Goal: Task Accomplishment & Management: Manage account settings

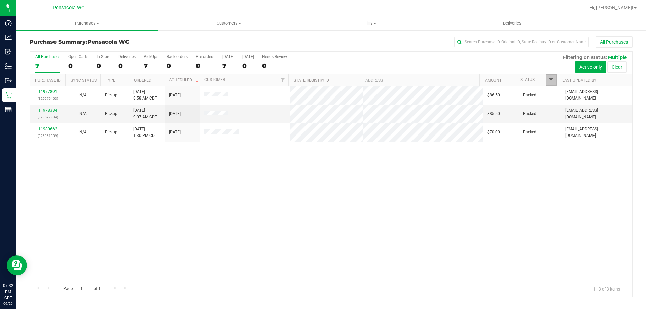
click at [551, 78] on span "Filter" at bounding box center [551, 79] width 5 height 5
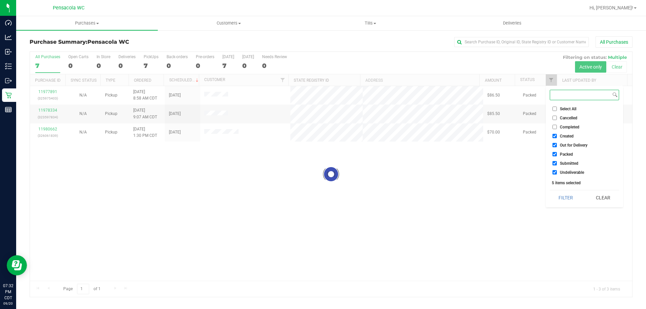
checkbox input "true"
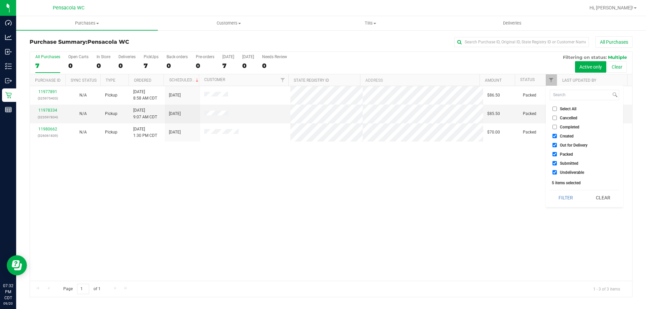
click at [424, 175] on div "11977891 (325975403) N/A Pickup 9/20/2025 8:58 AM CDT 9/20/2025 $86.50 Packed m…" at bounding box center [331, 183] width 603 height 195
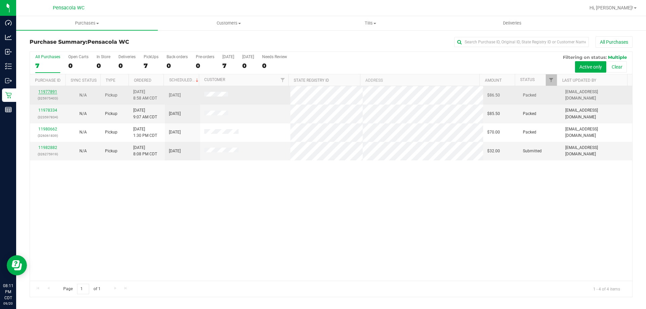
click at [54, 91] on link "11977891" at bounding box center [47, 92] width 19 height 5
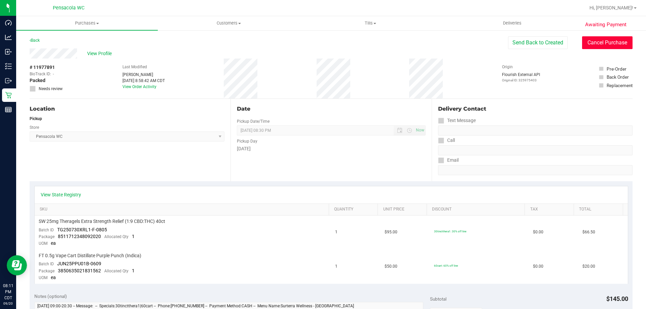
click at [591, 47] on button "Cancel Purchase" at bounding box center [607, 42] width 51 height 13
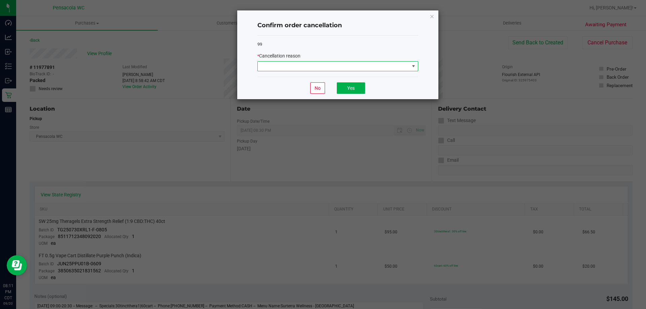
drag, startPoint x: 339, startPoint y: 67, endPoint x: 335, endPoint y: 68, distance: 4.8
click at [339, 67] on span at bounding box center [334, 66] width 152 height 9
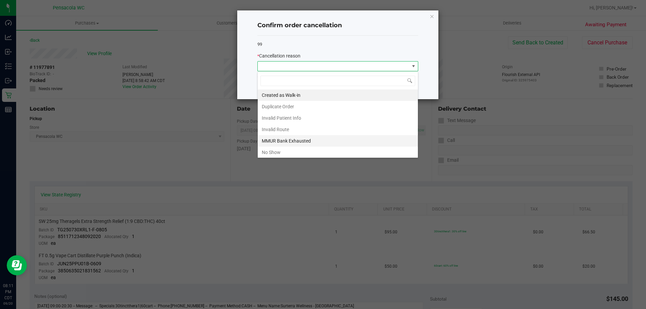
scroll to position [10, 161]
click at [274, 153] on li "No Show" at bounding box center [338, 152] width 160 height 11
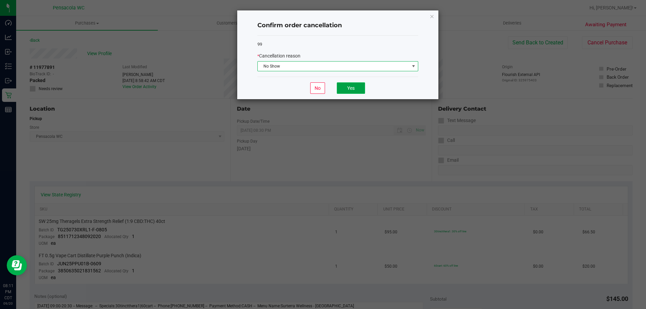
click at [345, 93] on button "Yes" at bounding box center [351, 87] width 28 height 11
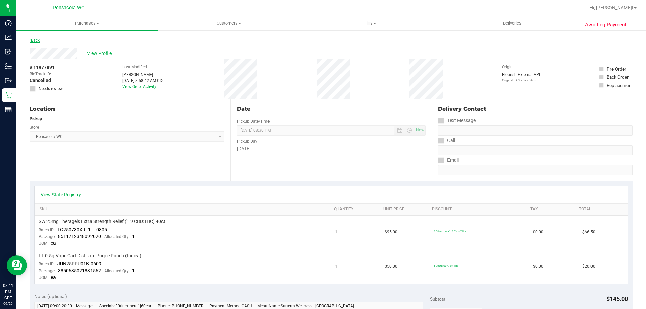
click at [37, 39] on link "Back" at bounding box center [35, 40] width 10 height 5
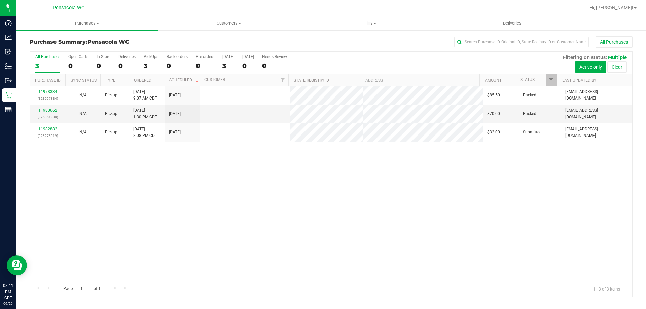
click at [51, 92] on link "11978334" at bounding box center [47, 92] width 19 height 5
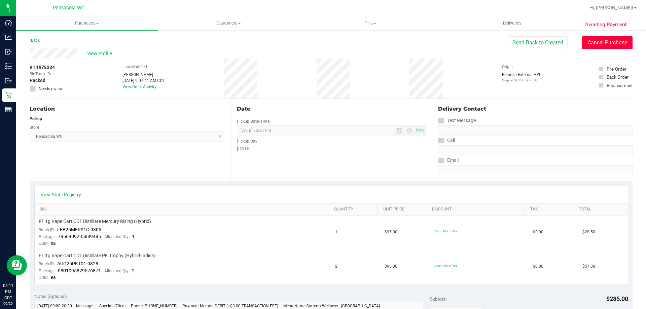
click at [600, 40] on button "Cancel Purchase" at bounding box center [607, 42] width 51 height 13
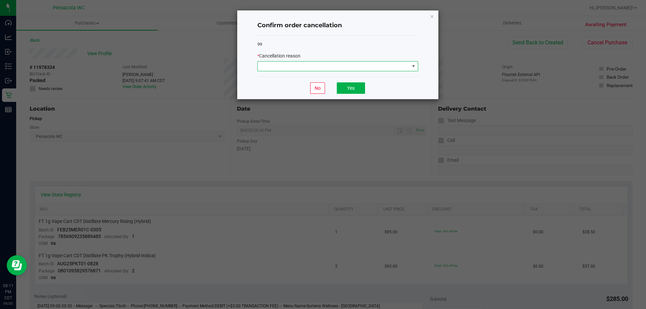
click at [360, 64] on span at bounding box center [334, 66] width 152 height 9
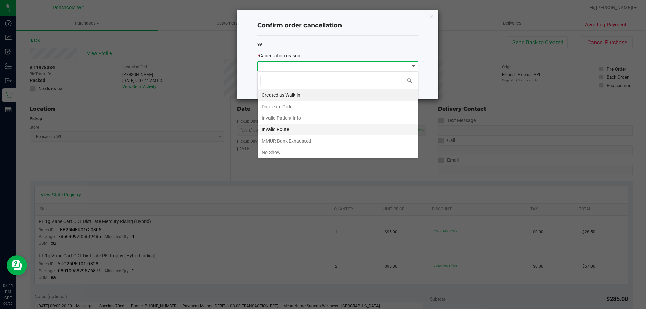
scroll to position [10, 161]
click at [280, 151] on li "No Show" at bounding box center [338, 152] width 160 height 11
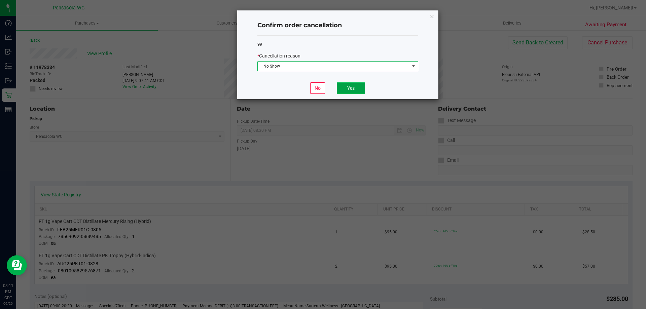
click at [347, 90] on button "Yes" at bounding box center [351, 87] width 28 height 11
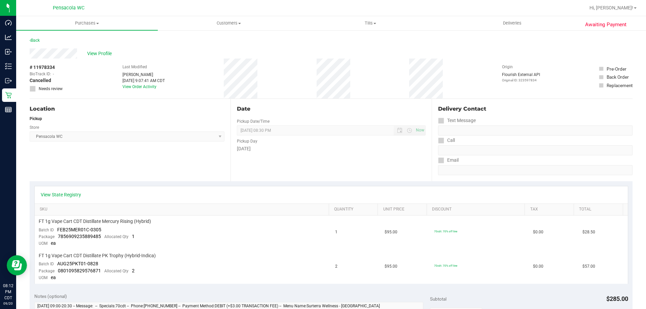
click at [36, 43] on div "Back" at bounding box center [35, 40] width 10 height 8
click at [36, 41] on link "Back" at bounding box center [35, 40] width 10 height 5
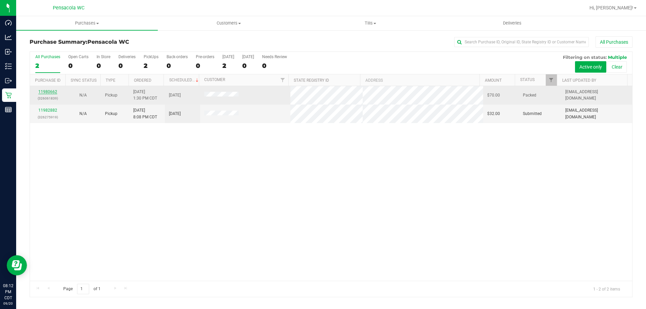
click at [44, 91] on link "11980662" at bounding box center [47, 92] width 19 height 5
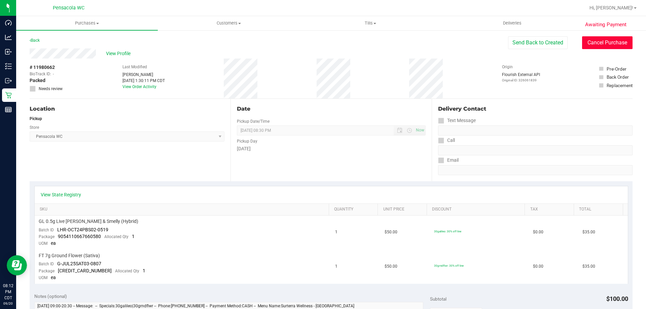
click at [587, 45] on button "Cancel Purchase" at bounding box center [607, 42] width 51 height 13
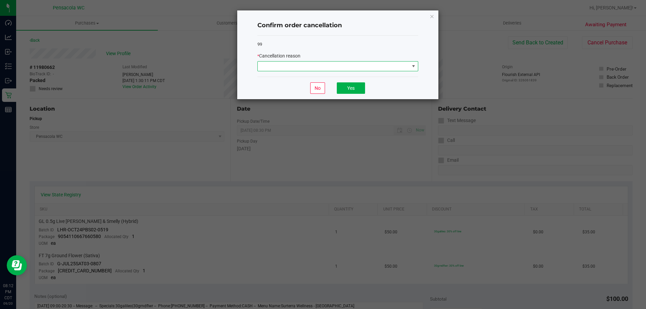
click at [299, 69] on span at bounding box center [334, 66] width 152 height 9
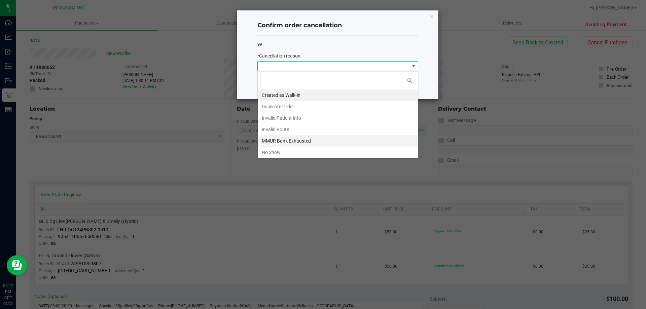
scroll to position [10, 161]
click at [295, 154] on li "No Show" at bounding box center [338, 152] width 160 height 11
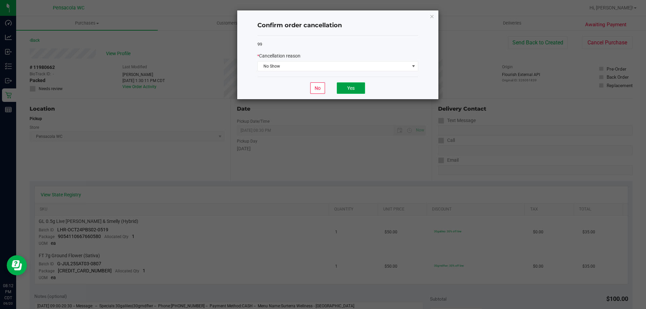
click at [342, 91] on button "Yes" at bounding box center [351, 87] width 28 height 11
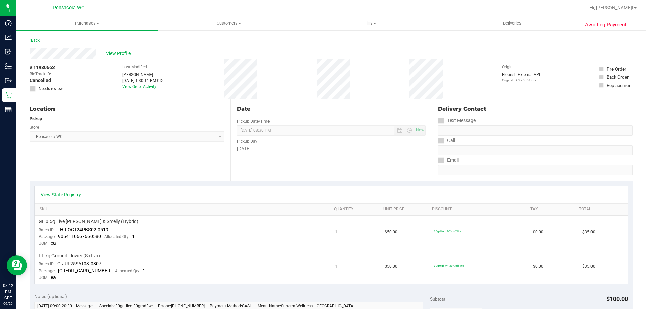
click at [35, 38] on div "Back" at bounding box center [35, 40] width 10 height 8
click at [37, 41] on link "Back" at bounding box center [35, 40] width 10 height 5
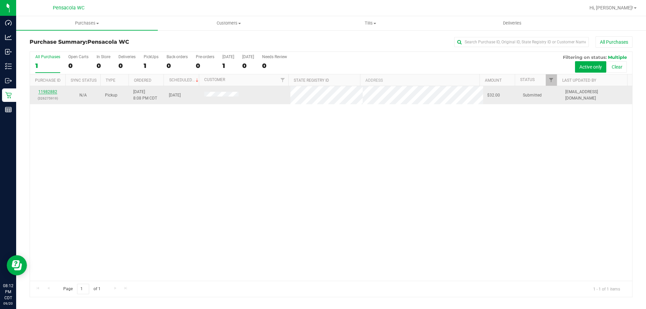
click at [47, 90] on link "11982882" at bounding box center [47, 92] width 19 height 5
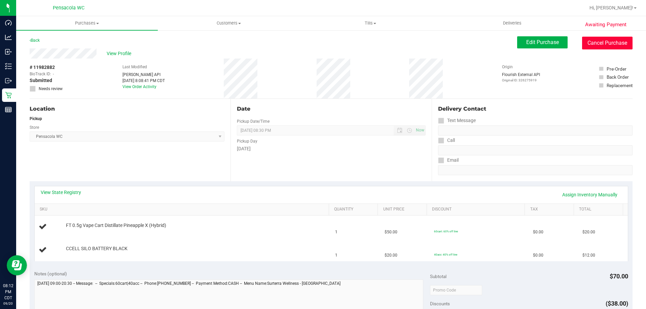
click at [604, 43] on button "Cancel Purchase" at bounding box center [607, 43] width 51 height 13
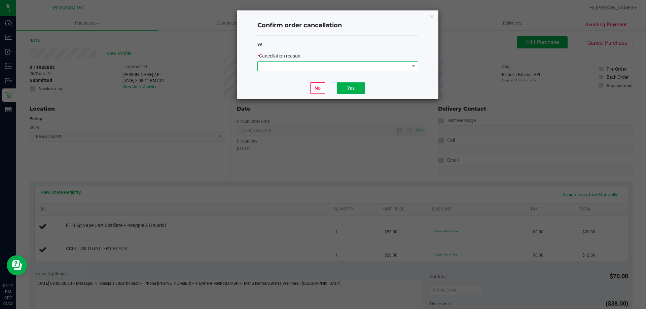
click at [386, 66] on span at bounding box center [334, 66] width 152 height 9
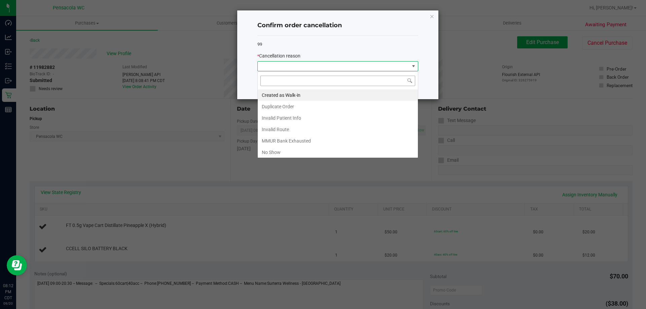
scroll to position [10, 161]
click at [297, 148] on li "No Show" at bounding box center [338, 152] width 160 height 11
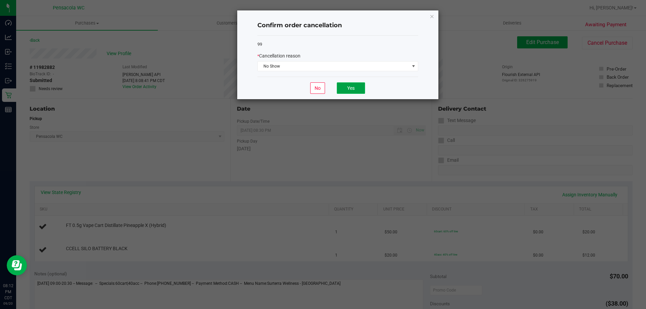
click at [342, 86] on button "Yes" at bounding box center [351, 87] width 28 height 11
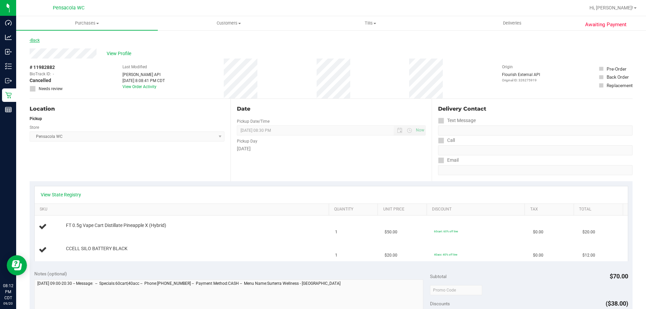
click at [38, 42] on link "Back" at bounding box center [35, 40] width 10 height 5
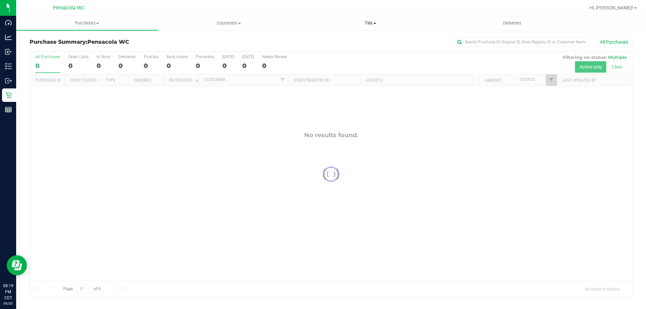
click at [372, 24] on span "Tills" at bounding box center [370, 23] width 141 height 6
click at [345, 39] on li "Manage tills" at bounding box center [371, 41] width 142 height 8
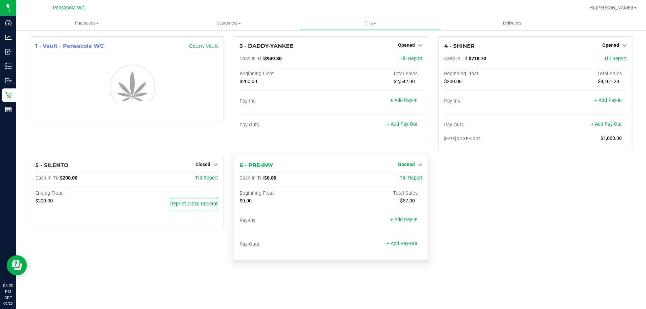
click at [414, 162] on span "Opened" at bounding box center [406, 164] width 17 height 5
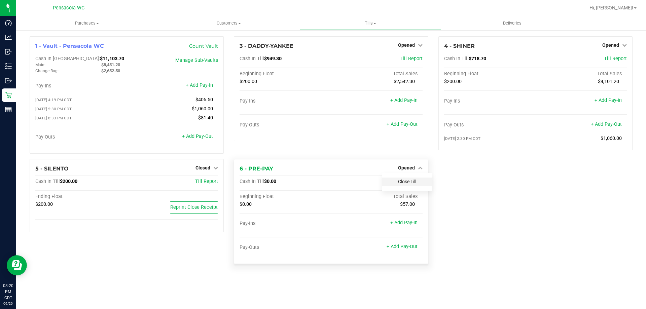
click at [406, 182] on link "Close Till" at bounding box center [407, 181] width 18 height 5
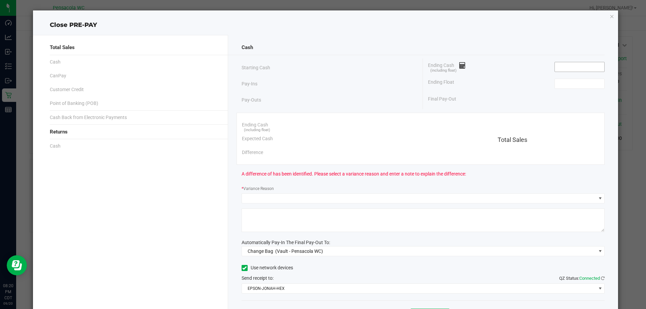
click at [564, 65] on input at bounding box center [579, 66] width 49 height 9
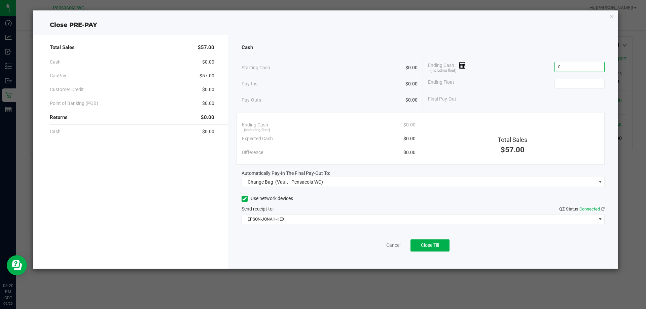
type input "$0.00"
drag, startPoint x: 571, startPoint y: 91, endPoint x: 570, endPoint y: 87, distance: 4.4
click at [571, 89] on div "Ending Float" at bounding box center [516, 83] width 177 height 17
click at [570, 87] on input at bounding box center [579, 83] width 49 height 9
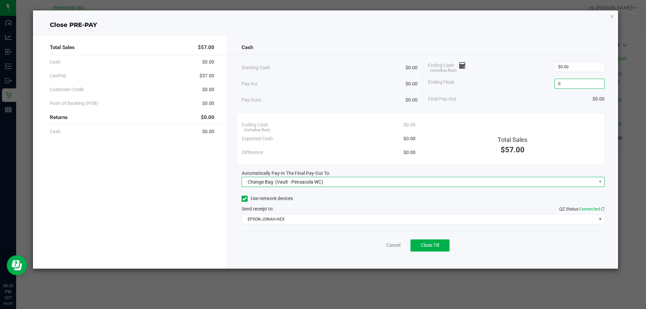
type input "$0.00"
click at [287, 177] on span "Change Bag (Vault - Pensacola WC)" at bounding box center [424, 182] width 364 height 10
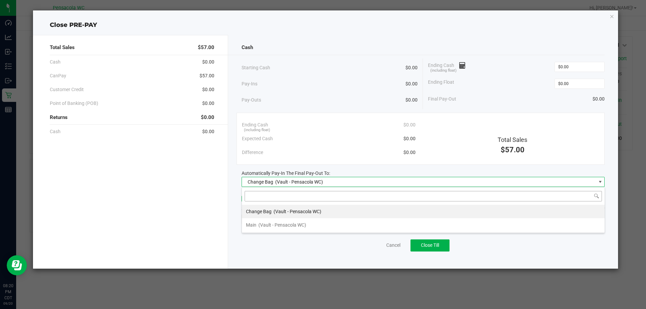
scroll to position [10, 363]
click at [264, 225] on span "(Vault - Pensacola WC)" at bounding box center [283, 225] width 48 height 5
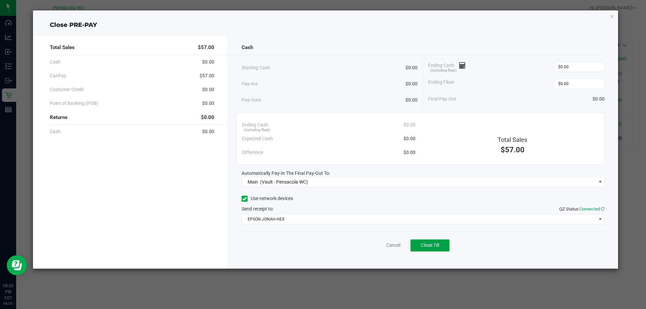
click at [430, 245] on span "Close Till" at bounding box center [430, 245] width 18 height 5
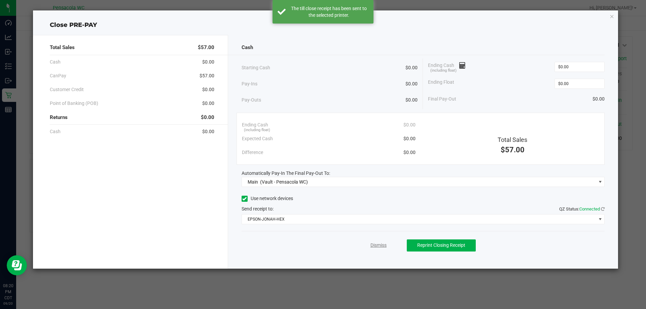
click at [384, 245] on link "Dismiss" at bounding box center [379, 245] width 16 height 7
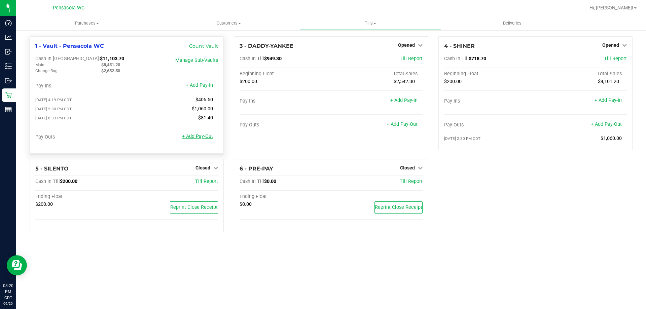
click at [202, 139] on link "+ Add Pay-Out" at bounding box center [197, 137] width 31 height 6
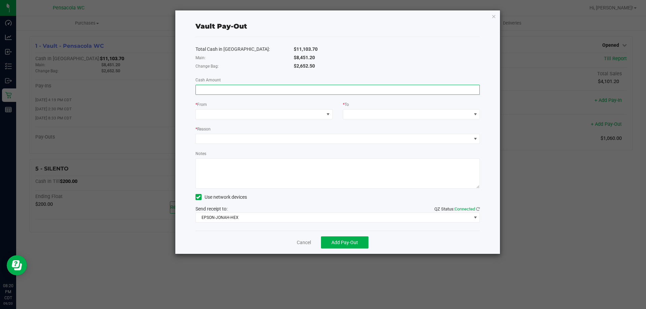
click at [220, 91] on input at bounding box center [338, 89] width 284 height 9
click at [304, 243] on link "Cancel" at bounding box center [304, 242] width 14 height 7
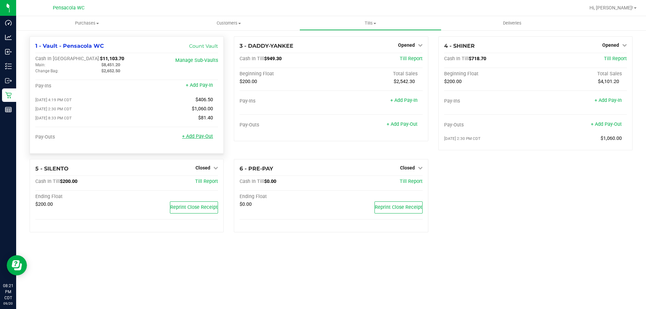
click at [201, 139] on link "+ Add Pay-Out" at bounding box center [197, 137] width 31 height 6
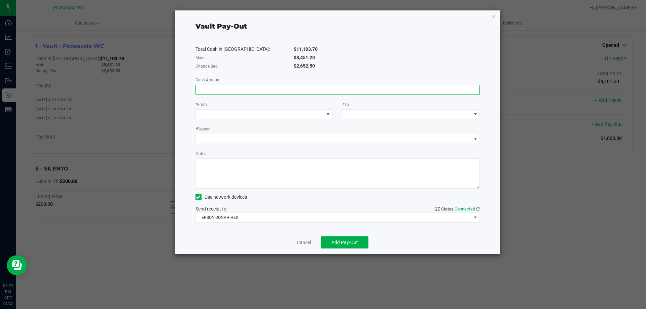
click at [255, 94] on input at bounding box center [338, 89] width 284 height 9
drag, startPoint x: 285, startPoint y: 15, endPoint x: 370, endPoint y: 34, distance: 86.8
click at [370, 34] on div "Vault Pay-Out Total Cash in Vault: $11,103.70 Main: $8,451.20 Change Bag: $2,65…" at bounding box center [337, 132] width 325 height 244
click at [304, 244] on link "Cancel" at bounding box center [304, 242] width 14 height 7
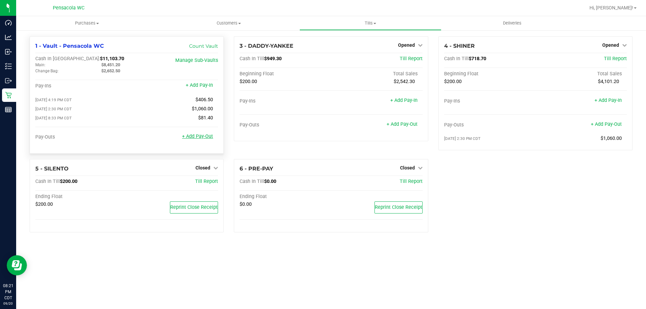
click at [202, 139] on link "+ Add Pay-Out" at bounding box center [197, 137] width 31 height 6
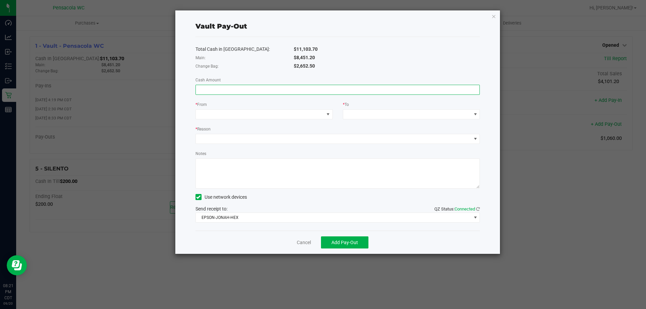
click at [254, 88] on input at bounding box center [338, 89] width 284 height 9
type input "$406.50"
click at [273, 114] on span at bounding box center [260, 114] width 128 height 9
click at [225, 145] on span "Change Bag" at bounding box center [213, 144] width 26 height 5
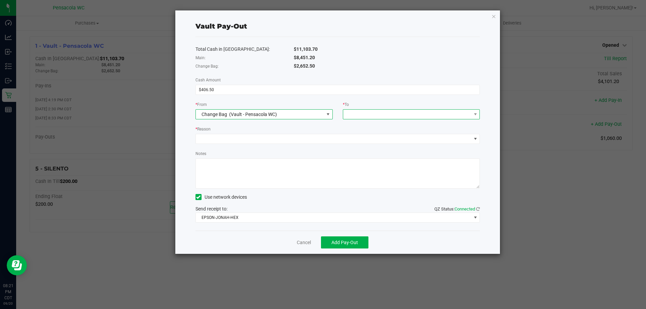
click at [376, 116] on span at bounding box center [407, 114] width 128 height 9
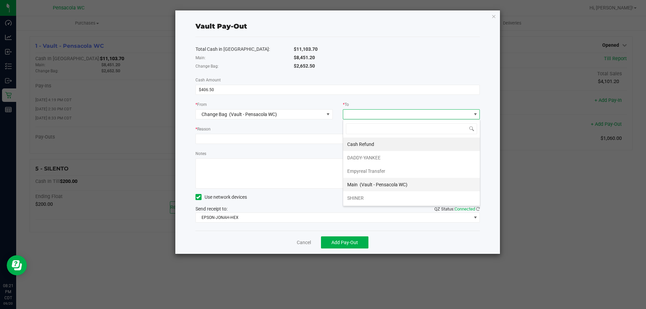
click at [363, 183] on span "(Vault - Pensacola WC)" at bounding box center [384, 184] width 48 height 5
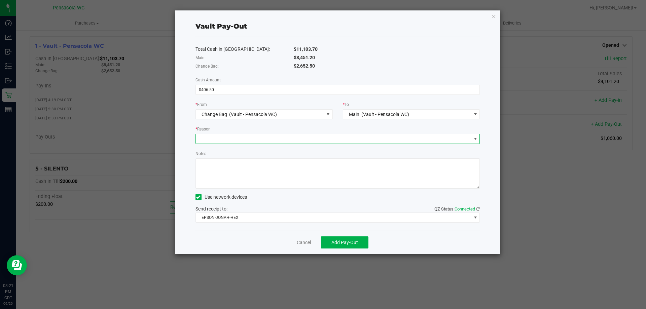
click at [253, 140] on span at bounding box center [334, 138] width 276 height 9
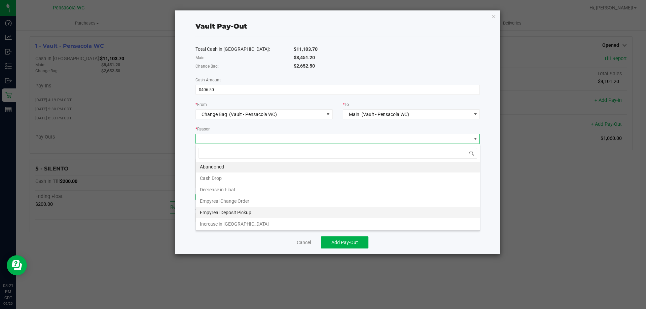
scroll to position [1, 0]
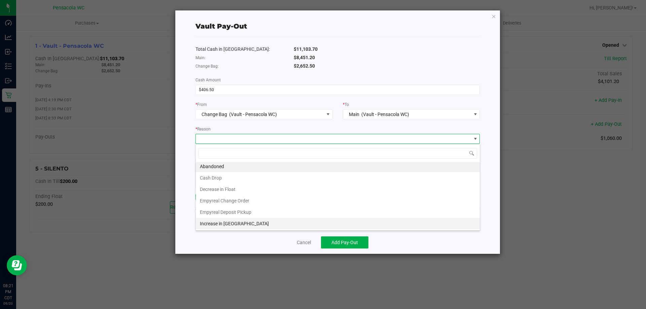
click at [229, 224] on li "Increase in Float" at bounding box center [338, 223] width 284 height 11
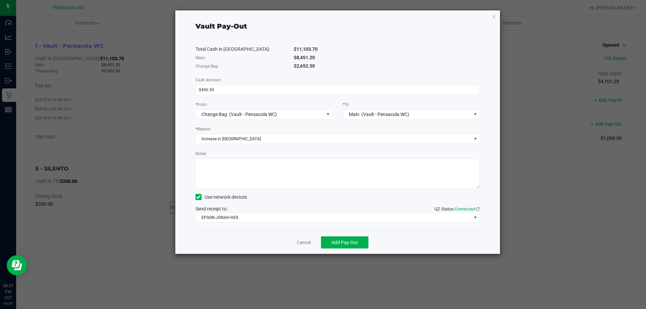
click at [222, 168] on textarea "Notes" at bounding box center [338, 174] width 285 height 30
type textarea "put in Change bag instead of main. kc"
click at [341, 235] on div "Cancel Add Pay-Out" at bounding box center [338, 242] width 285 height 23
click at [341, 240] on span "Add Pay-Out" at bounding box center [345, 242] width 27 height 5
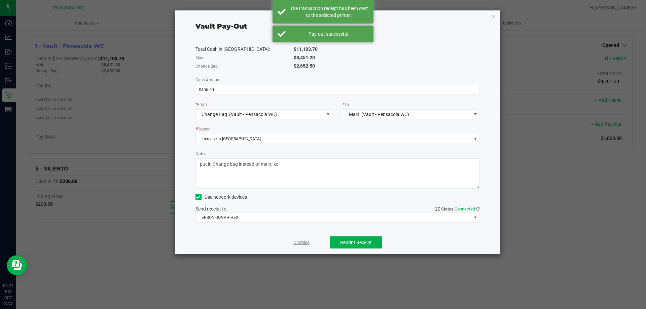
click at [304, 244] on link "Dismiss" at bounding box center [302, 242] width 16 height 7
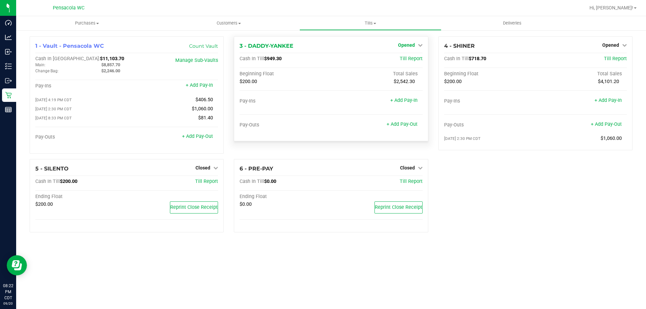
click at [410, 47] on span "Opened" at bounding box center [406, 44] width 17 height 5
drag, startPoint x: 411, startPoint y: 64, endPoint x: 408, endPoint y: 54, distance: 10.1
click at [411, 64] on div "Close Till" at bounding box center [407, 59] width 51 height 18
click at [408, 54] on div "Close Till" at bounding box center [407, 59] width 51 height 18
click at [408, 56] on div "Close Till" at bounding box center [407, 59] width 50 height 8
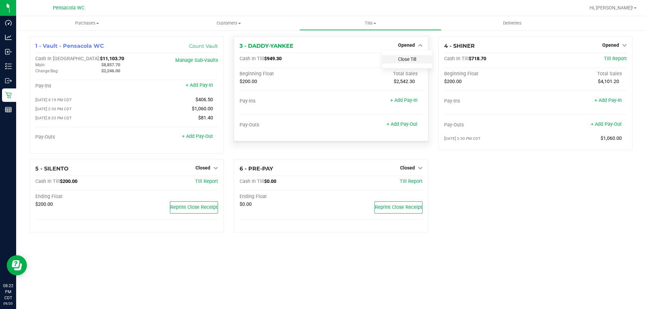
click at [410, 58] on link "Close Till" at bounding box center [407, 59] width 18 height 5
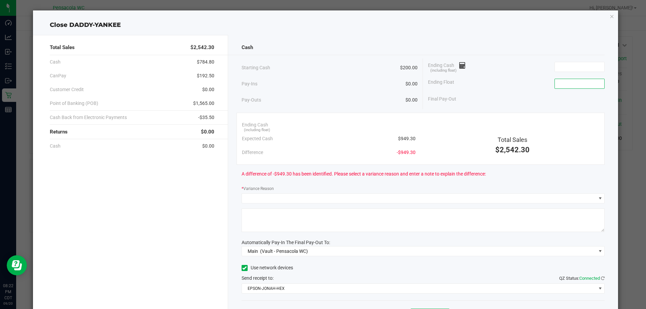
click at [589, 83] on input at bounding box center [579, 83] width 49 height 9
type input "$200.00"
click at [566, 67] on input at bounding box center [579, 66] width 49 height 9
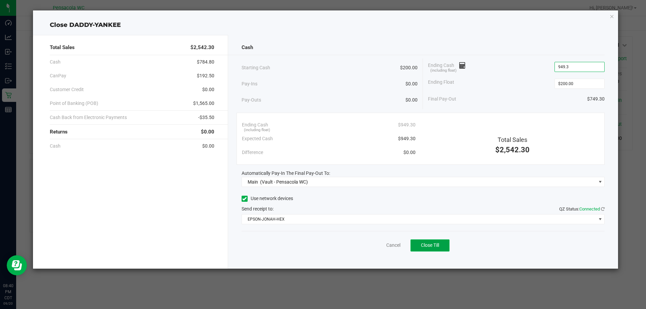
click at [434, 250] on button "Close Till" at bounding box center [430, 246] width 39 height 12
type input "$949.30"
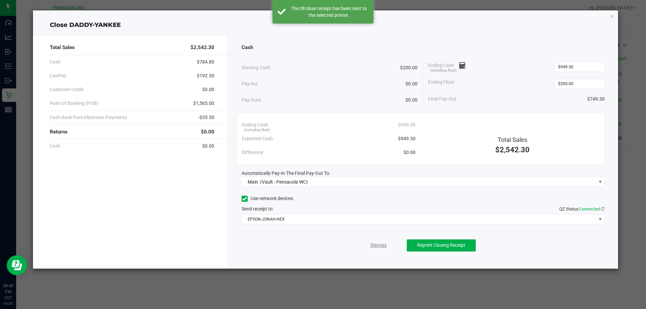
click at [382, 247] on link "Dismiss" at bounding box center [379, 245] width 16 height 7
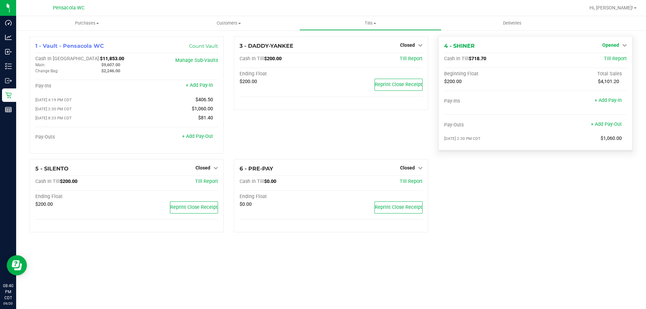
click at [617, 45] on span "Opened" at bounding box center [611, 44] width 17 height 5
click at [609, 58] on link "Close Till" at bounding box center [612, 59] width 18 height 5
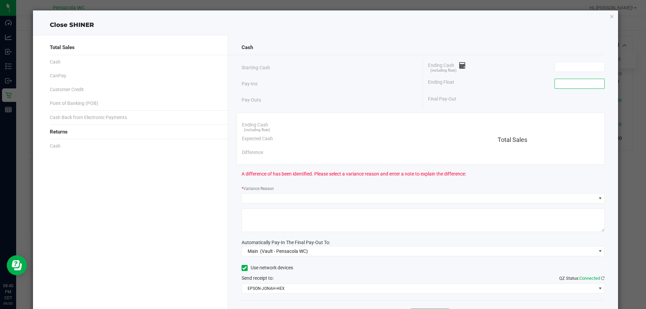
click at [574, 87] on input at bounding box center [579, 83] width 49 height 9
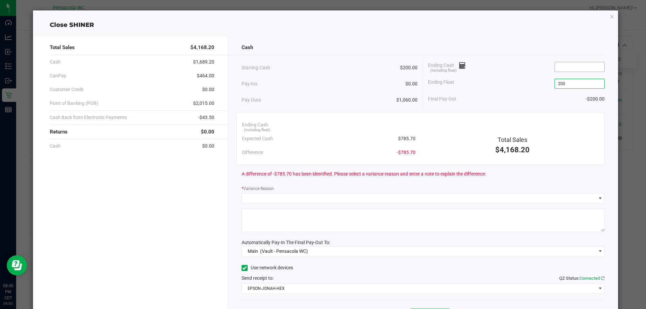
type input "$200.00"
click at [570, 64] on input at bounding box center [579, 66] width 49 height 9
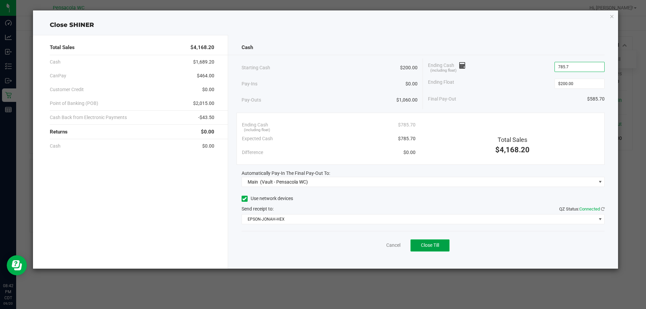
click at [430, 249] on button "Close Till" at bounding box center [430, 246] width 39 height 12
type input "$785.70"
click at [382, 247] on link "Dismiss" at bounding box center [379, 245] width 16 height 7
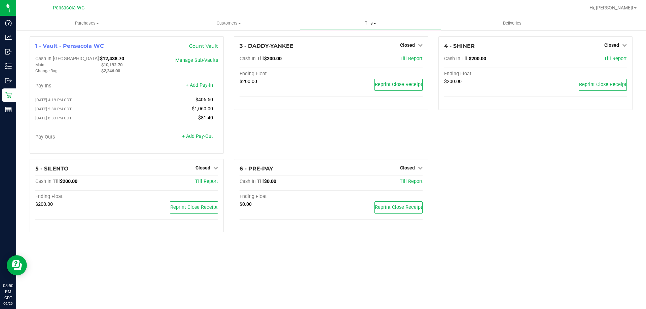
click at [367, 20] on uib-tab-heading "Tills Manage tills Reconcile e-payments" at bounding box center [370, 22] width 141 height 13
click at [338, 46] on span "Reconcile e-payments" at bounding box center [333, 49] width 67 height 6
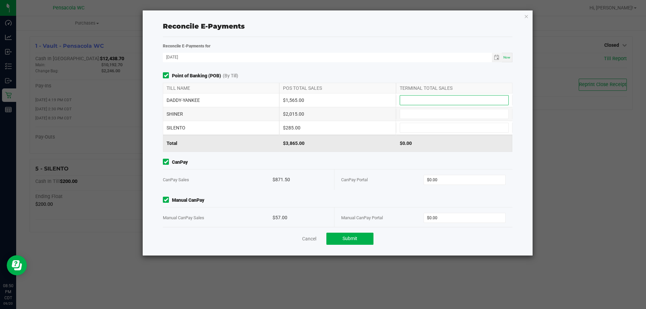
drag, startPoint x: 402, startPoint y: 99, endPoint x: 424, endPoint y: 103, distance: 21.9
click at [402, 98] on input at bounding box center [454, 100] width 108 height 9
type input "$1,565.00"
click at [423, 109] on input at bounding box center [454, 113] width 108 height 9
type input "$2,015.00"
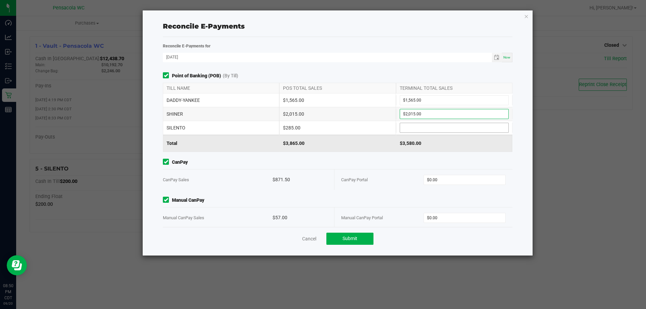
click at [411, 127] on input at bounding box center [454, 127] width 108 height 9
type input "$285.00"
click at [470, 225] on div "Manual CanPay Portal $0.00" at bounding box center [423, 218] width 165 height 21
click at [466, 222] on input "0" at bounding box center [465, 217] width 82 height 9
type input "57"
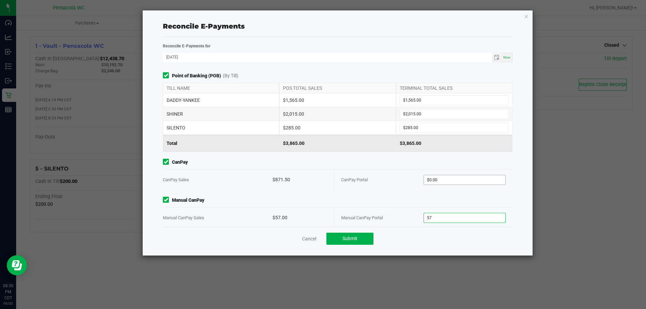
type input "0"
type input "$57.00"
click at [436, 182] on input "0" at bounding box center [465, 179] width 82 height 9
type input "$871.50"
click at [356, 236] on span "Submit" at bounding box center [350, 238] width 15 height 5
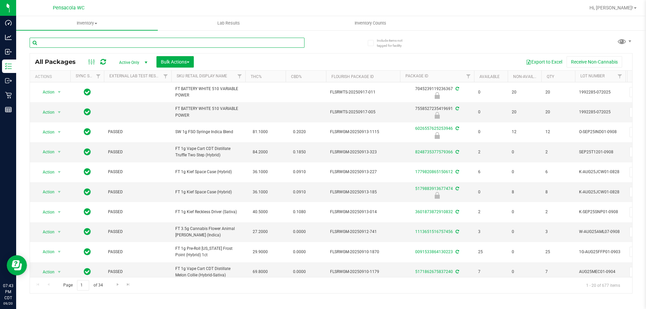
click at [92, 42] on input "text" at bounding box center [167, 43] width 275 height 10
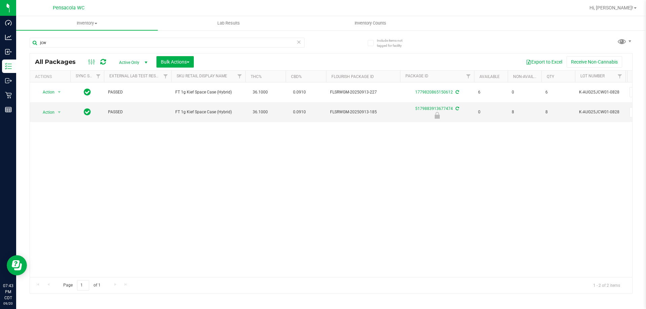
click at [63, 37] on div "jcw" at bounding box center [181, 43] width 302 height 22
click at [63, 40] on input "jcw" at bounding box center [167, 43] width 275 height 10
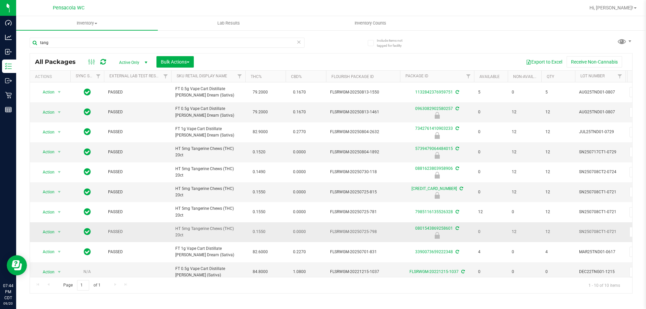
drag, startPoint x: 189, startPoint y: 233, endPoint x: 176, endPoint y: 224, distance: 15.8
click at [176, 224] on td "HT 5mg Tangerine Chews (THC) 20ct" at bounding box center [208, 233] width 74 height 20
copy span "HT 5mg Tangerine Chews (THC) 20ct"
click at [93, 46] on input "tang" at bounding box center [167, 43] width 275 height 10
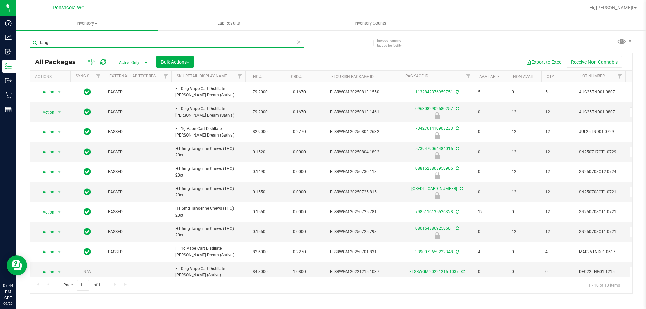
paste input "HT 5mg Tangerine Chews (THC) 20ct"
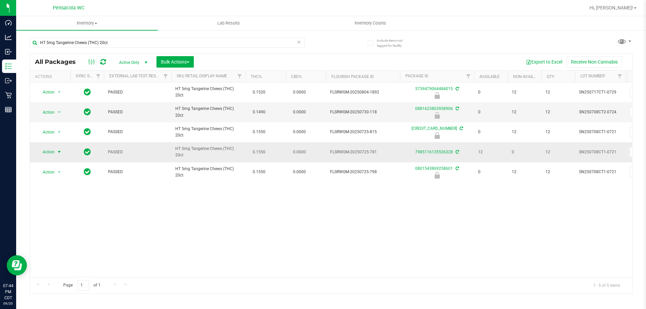
click at [57, 152] on span "select" at bounding box center [59, 151] width 5 height 5
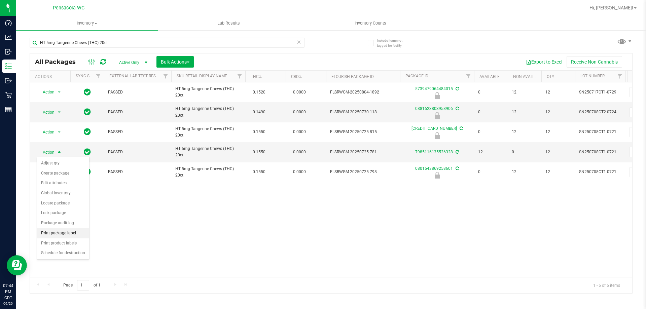
click at [79, 231] on li "Print package label" at bounding box center [63, 234] width 52 height 10
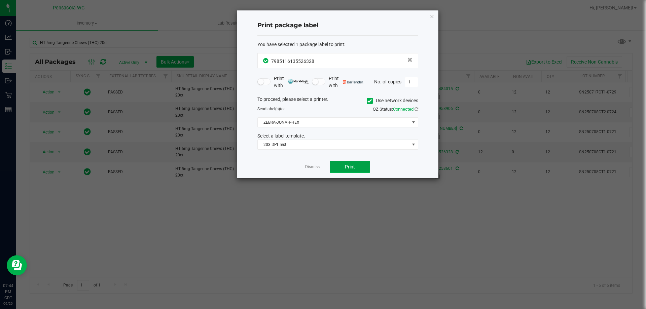
click at [337, 167] on button "Print" at bounding box center [350, 167] width 40 height 12
click at [309, 166] on link "Dismiss" at bounding box center [312, 167] width 14 height 6
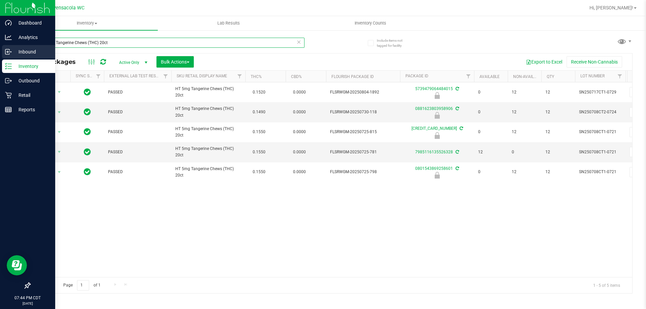
drag, startPoint x: 151, startPoint y: 43, endPoint x: 0, endPoint y: 53, distance: 151.1
click at [0, 53] on div "Dashboard Analytics Inbound Inventory Outbound Retail Reports 07:44 PM CDT [DAT…" at bounding box center [323, 154] width 646 height 309
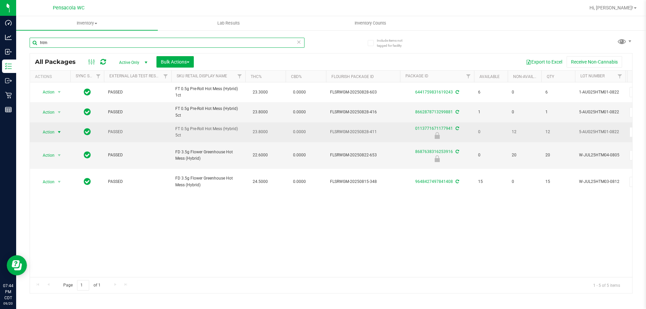
type input "htm"
click at [57, 131] on span "select" at bounding box center [59, 132] width 5 height 5
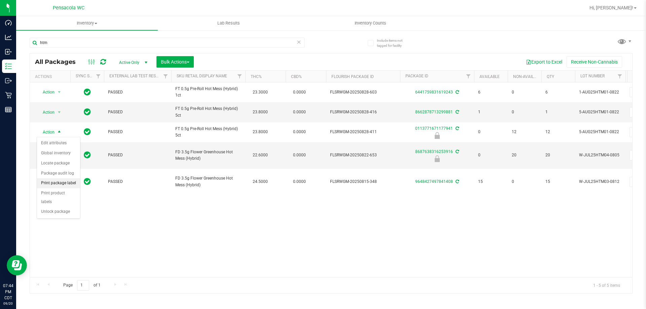
click at [72, 181] on li "Print package label" at bounding box center [58, 183] width 43 height 10
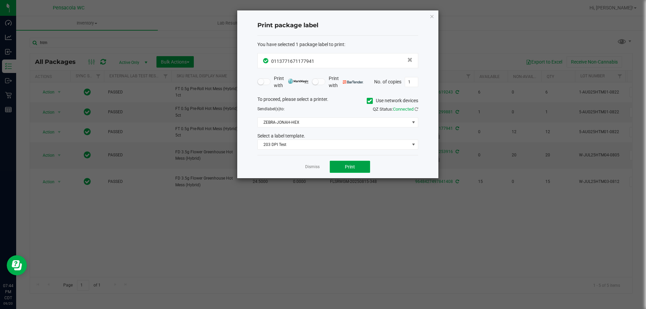
click at [358, 169] on button "Print" at bounding box center [350, 167] width 40 height 12
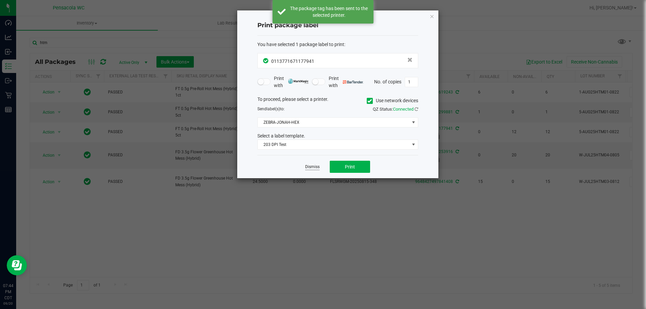
click at [312, 170] on link "Dismiss" at bounding box center [312, 167] width 14 height 6
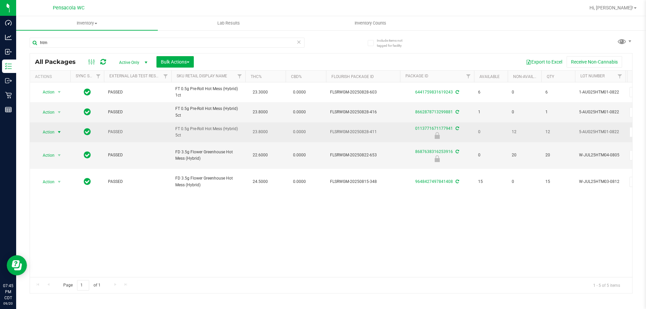
click at [47, 131] on span "Action" at bounding box center [46, 132] width 18 height 9
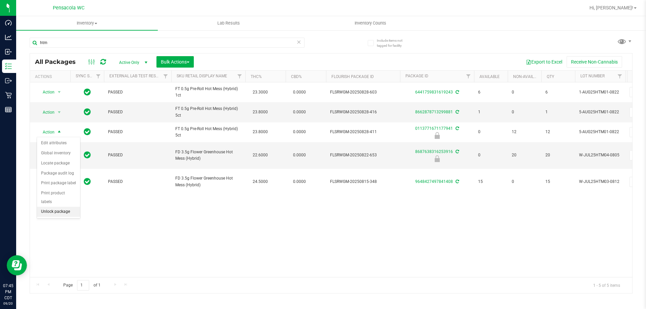
click at [64, 207] on li "Unlock package" at bounding box center [58, 212] width 43 height 10
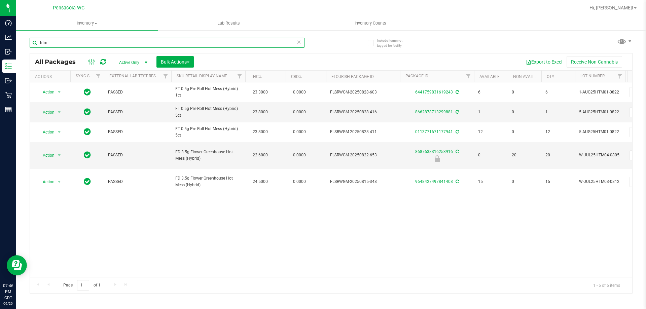
click at [57, 44] on input "htm" at bounding box center [167, 43] width 275 height 10
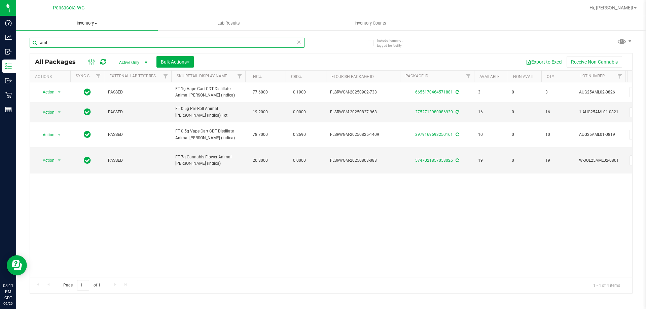
type input "aml"
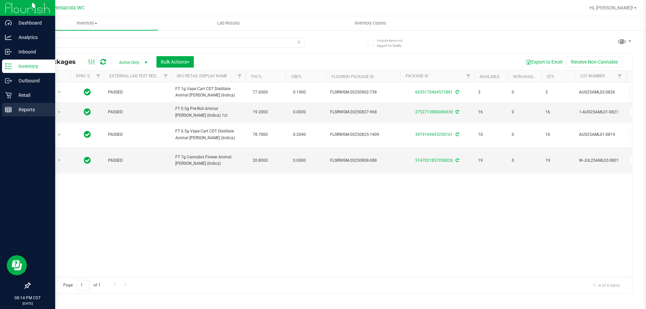
click at [11, 108] on rect at bounding box center [8, 109] width 6 height 5
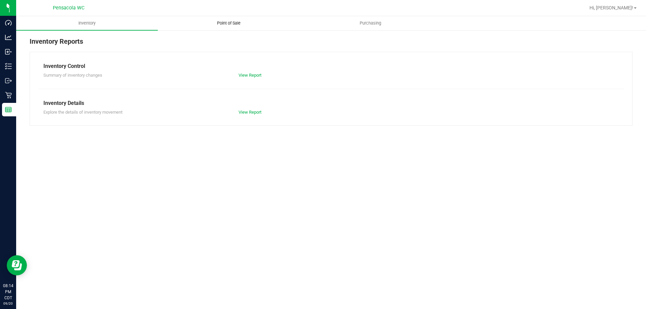
click at [233, 25] on span "Point of Sale" at bounding box center [229, 23] width 42 height 6
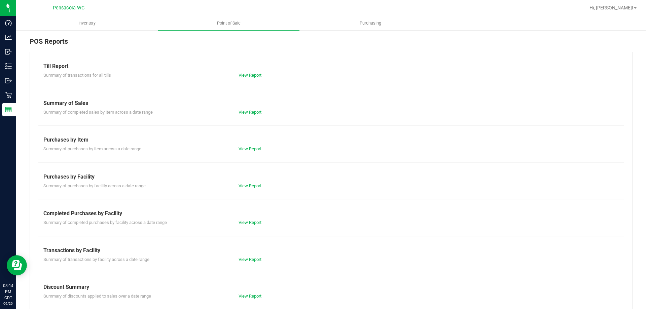
click at [249, 73] on link "View Report" at bounding box center [250, 75] width 23 height 5
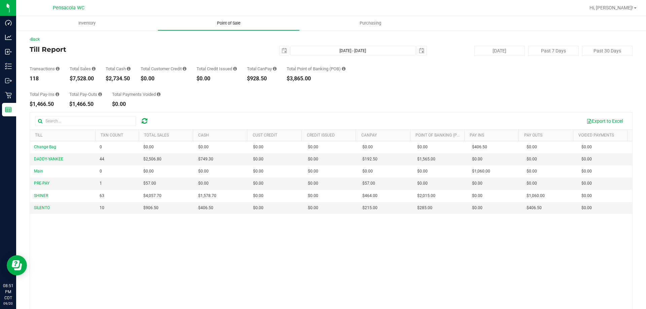
click at [231, 23] on span "Point of Sale" at bounding box center [229, 23] width 42 height 6
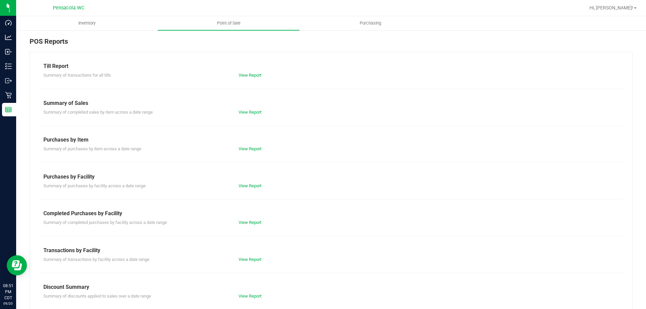
click at [256, 293] on div "View Report" at bounding box center [283, 296] width 98 height 7
click at [257, 295] on link "View Report" at bounding box center [250, 296] width 23 height 5
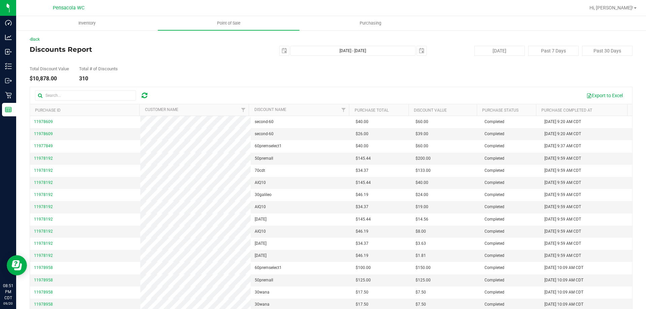
click at [184, 51] on h4 "Discounts Report" at bounding box center [130, 49] width 201 height 7
click at [237, 23] on span "Point of Sale" at bounding box center [229, 23] width 42 height 6
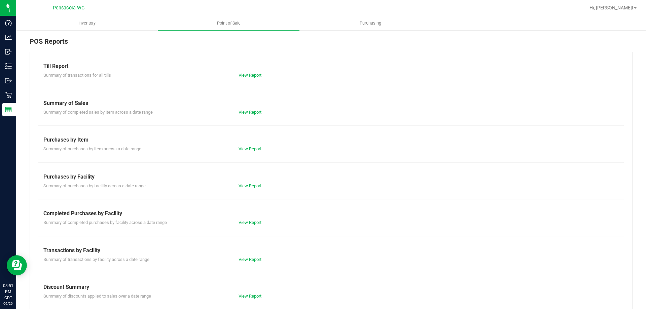
click at [250, 75] on link "View Report" at bounding box center [250, 75] width 23 height 5
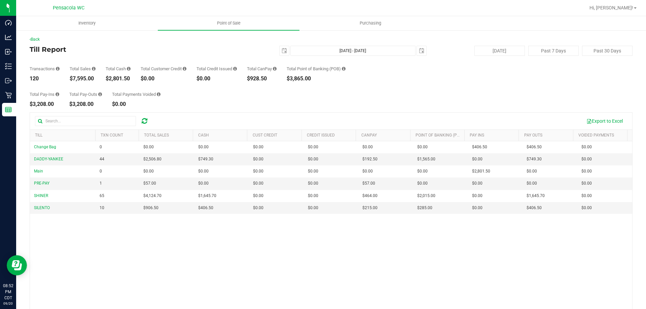
click at [203, 48] on h4 "Till Report" at bounding box center [130, 49] width 201 height 7
click at [282, 48] on span "select" at bounding box center [284, 50] width 5 height 5
click at [187, 48] on h4 "Till Report" at bounding box center [130, 49] width 201 height 7
click at [283, 49] on span "select" at bounding box center [284, 50] width 5 height 5
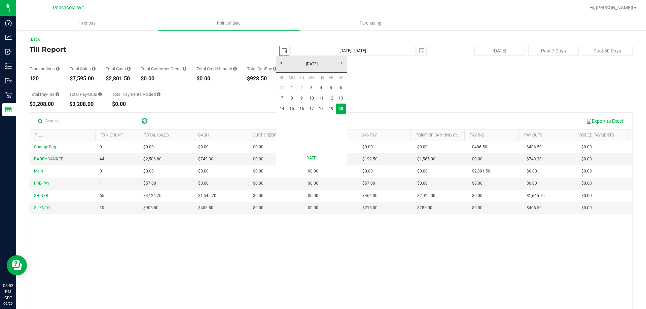
scroll to position [0, 17]
click at [294, 110] on link "15" at bounding box center [292, 109] width 10 height 10
type input "2025-09-15"
type input "Sep 15, 2025 - Sep 20, 2025"
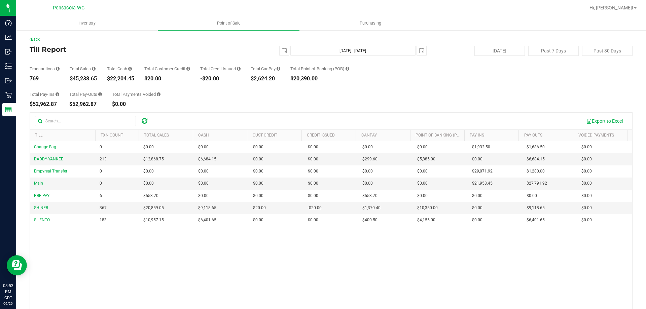
drag, startPoint x: 194, startPoint y: 48, endPoint x: 203, endPoint y: 54, distance: 11.2
click at [193, 48] on h4 "Till Report" at bounding box center [130, 49] width 201 height 7
click at [284, 52] on span "select" at bounding box center [284, 50] width 9 height 9
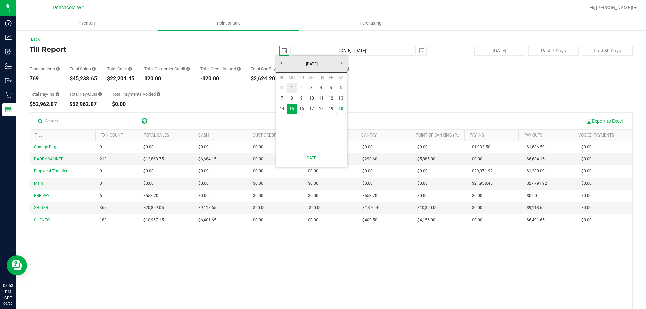
click at [292, 89] on link "1" at bounding box center [292, 88] width 10 height 10
type input "2025-09-01"
type input "Sep 1, 2025 - Sep 20, 2025"
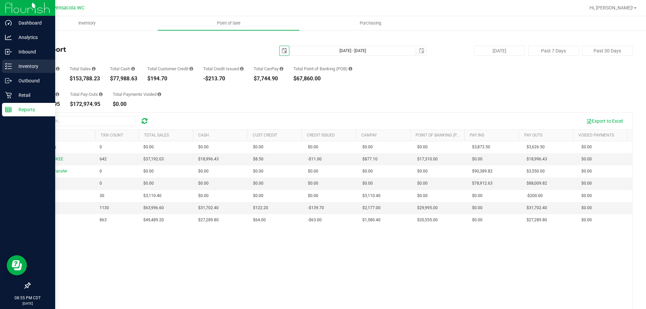
click at [11, 66] on line at bounding box center [10, 66] width 4 height 0
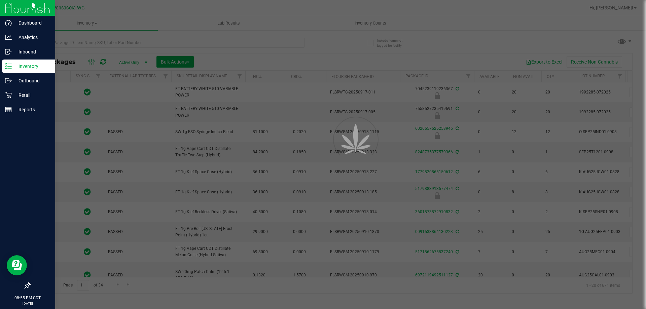
click at [367, 24] on div at bounding box center [323, 154] width 646 height 309
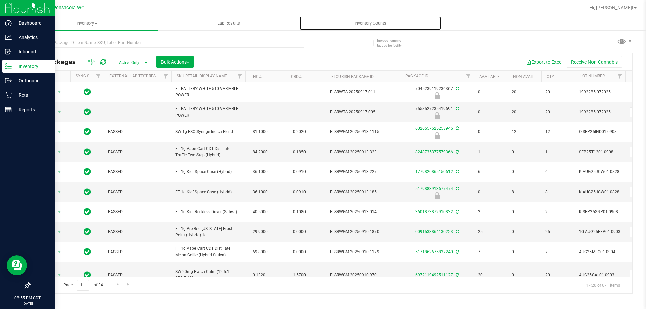
click at [367, 24] on span "Inventory Counts" at bounding box center [371, 23] width 50 height 6
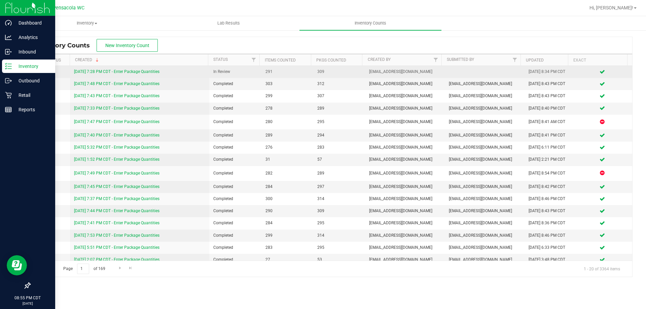
click at [137, 70] on link "9/20/25 7:28 PM CDT - Enter Package Quantities" at bounding box center [117, 71] width 86 height 5
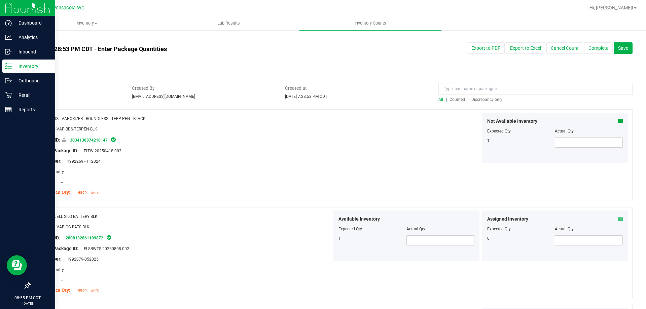
click at [482, 99] on span "Discrepancy only" at bounding box center [487, 99] width 31 height 5
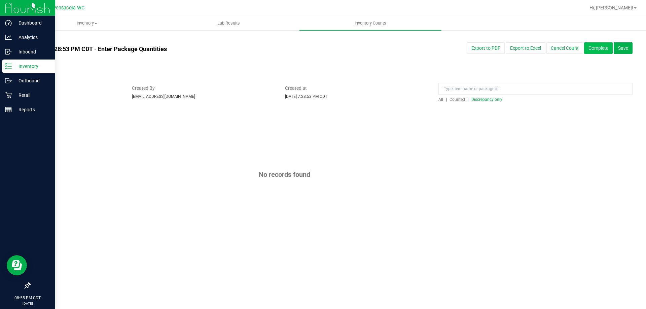
click at [597, 50] on button "Complete" at bounding box center [598, 47] width 29 height 11
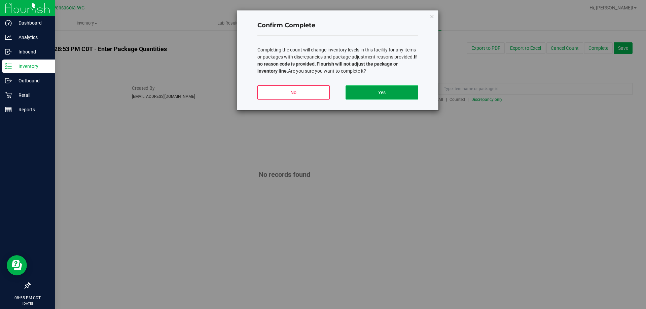
click at [385, 91] on button "Yes" at bounding box center [382, 93] width 72 height 14
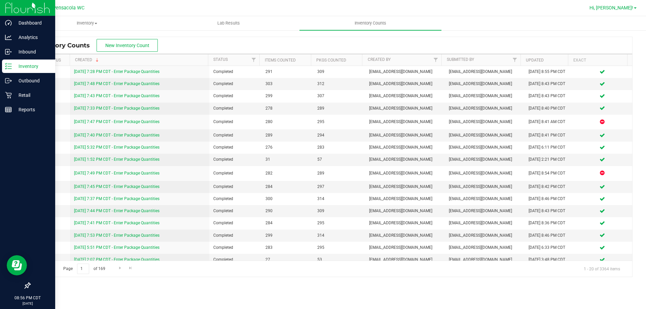
click at [620, 8] on span "Hi, [PERSON_NAME]!" at bounding box center [612, 7] width 44 height 5
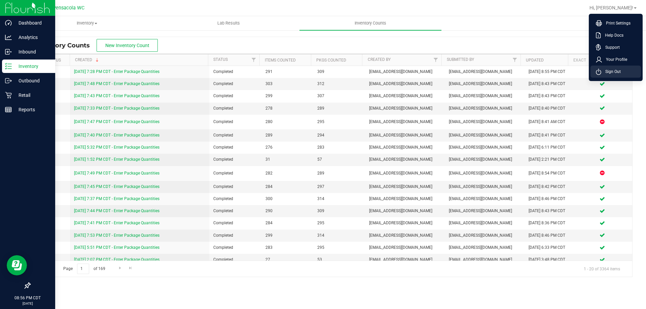
click at [607, 70] on span "Sign Out" at bounding box center [612, 71] width 20 height 7
